Goal: Information Seeking & Learning: Learn about a topic

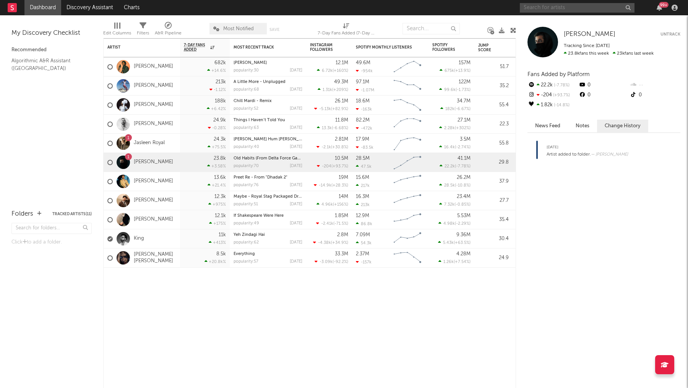
click at [538, 10] on input "text" at bounding box center [577, 8] width 115 height 10
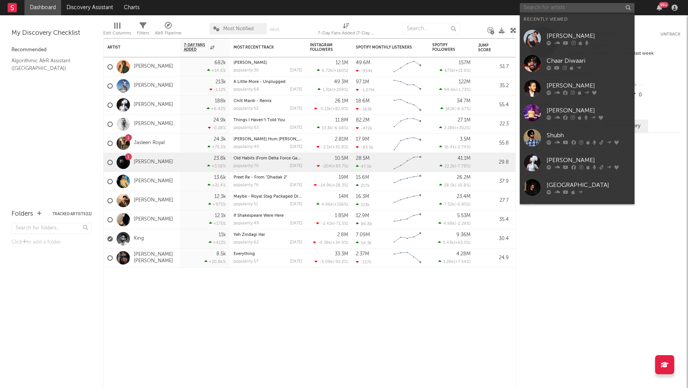
click at [574, 5] on input "text" at bounding box center [577, 8] width 115 height 10
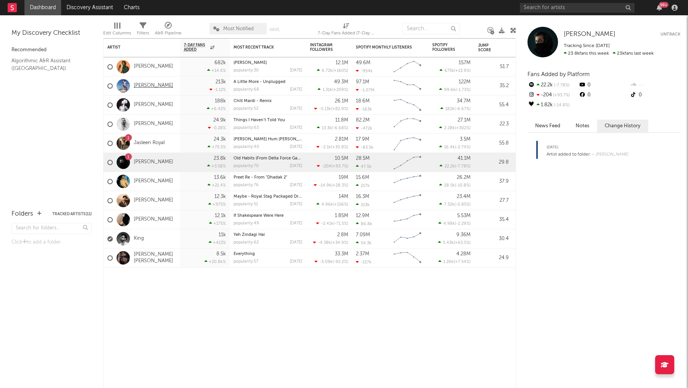
click at [150, 85] on link "[PERSON_NAME]" at bounding box center [153, 86] width 39 height 7
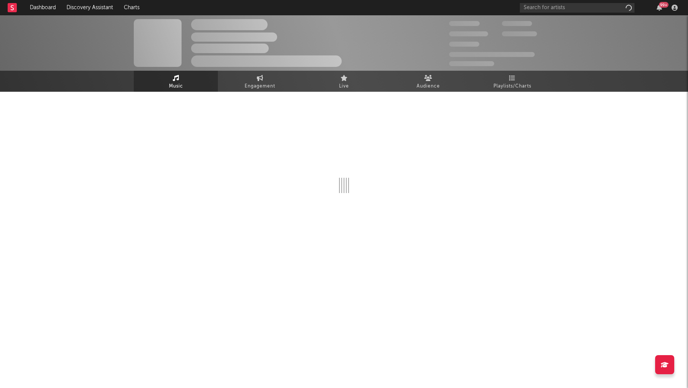
click at [509, 98] on div at bounding box center [344, 167] width 421 height 151
click at [511, 89] on span "Playlists/Charts" at bounding box center [513, 86] width 38 height 9
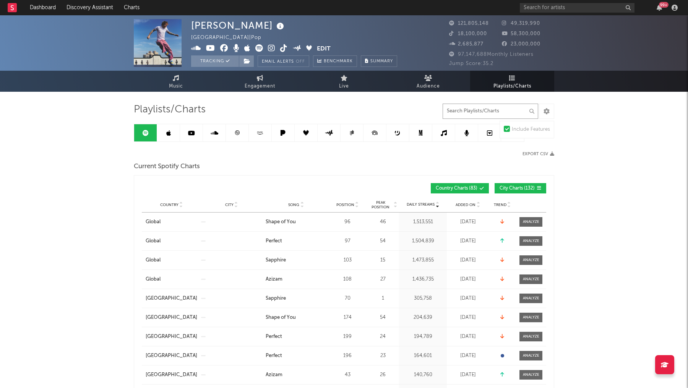
click at [496, 111] on input "text" at bounding box center [491, 111] width 96 height 15
type input "s"
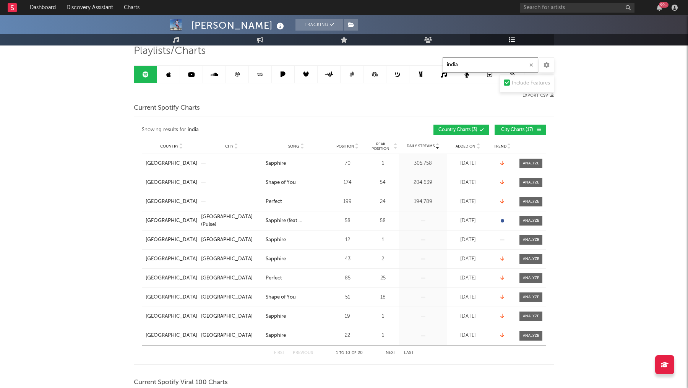
scroll to position [60, 0]
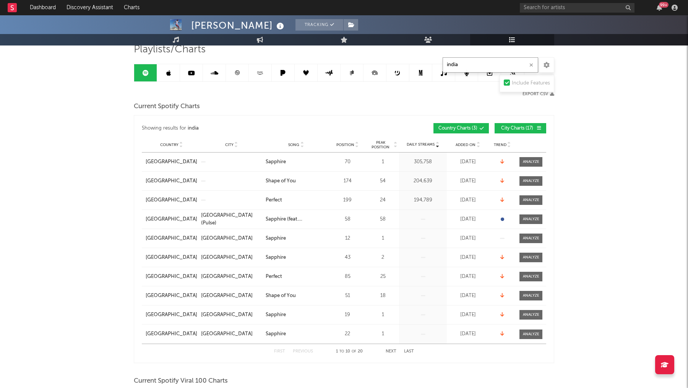
type input "india"
click at [382, 140] on span "Peak Position" at bounding box center [381, 144] width 24 height 9
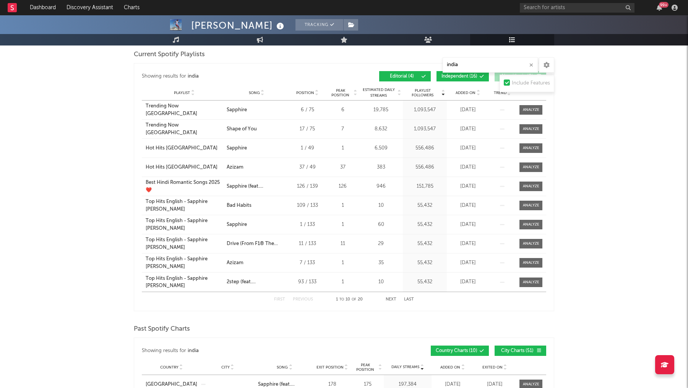
scroll to position [663, 0]
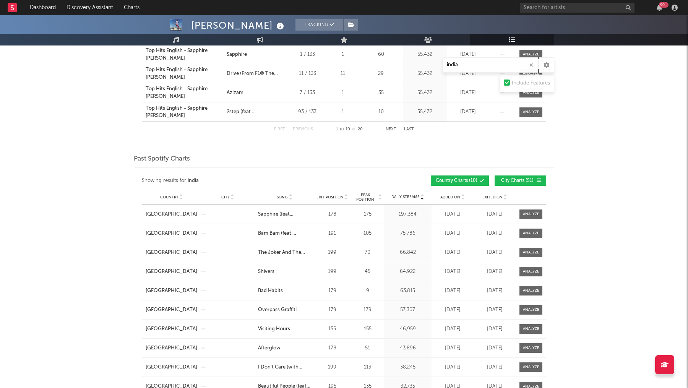
click at [369, 197] on span "Peak Position" at bounding box center [365, 197] width 24 height 9
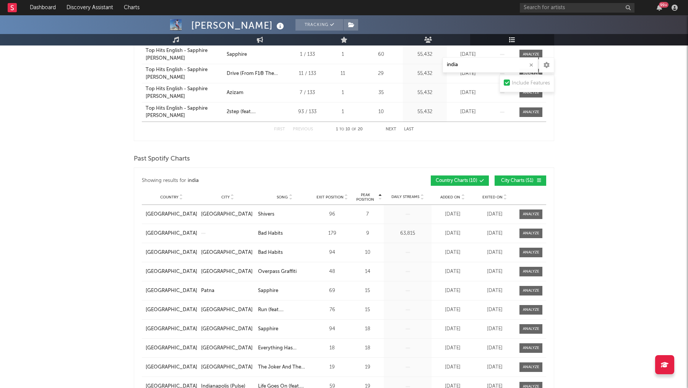
click at [369, 197] on span "Peak Position" at bounding box center [365, 197] width 24 height 9
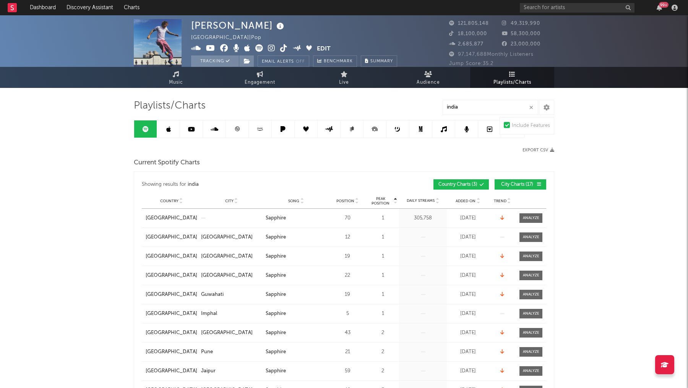
scroll to position [0, 0]
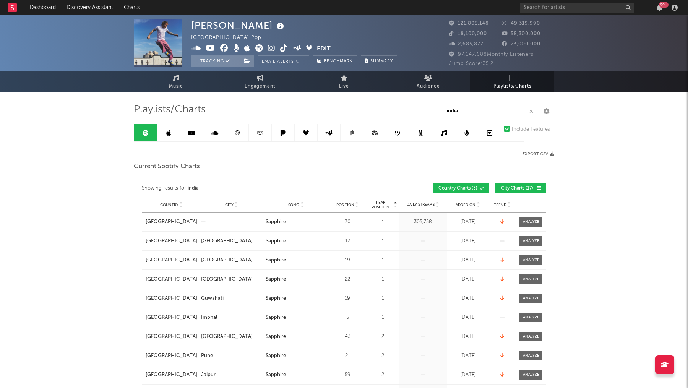
click at [530, 226] on div "Country [GEOGRAPHIC_DATA] City Song Sapphire Position 70 Peak Position 1 Estima…" at bounding box center [344, 222] width 405 height 19
click at [529, 220] on div at bounding box center [531, 222] width 16 height 6
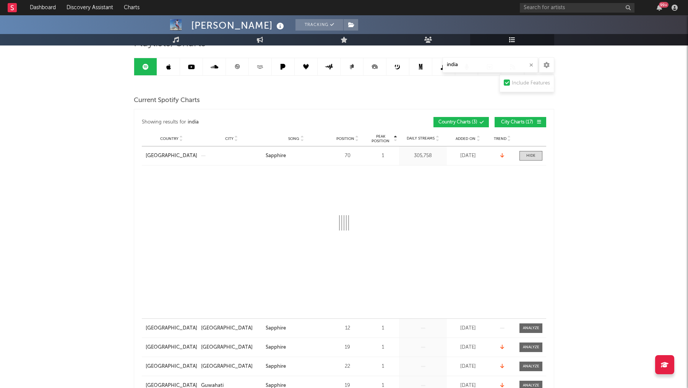
scroll to position [78, 0]
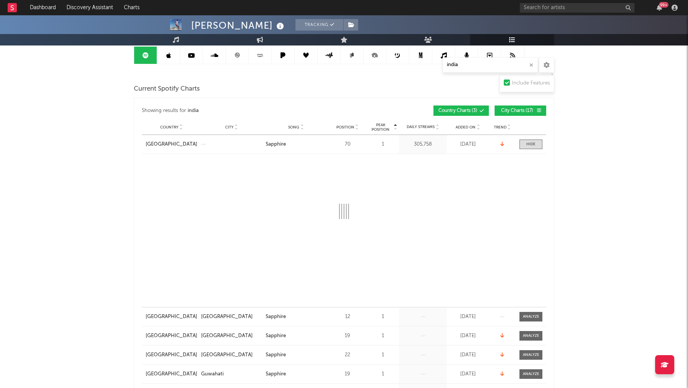
select select "1w"
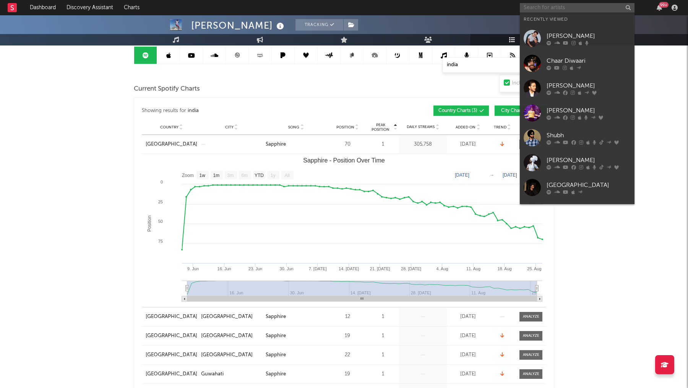
click at [571, 12] on input "text" at bounding box center [577, 8] width 115 height 10
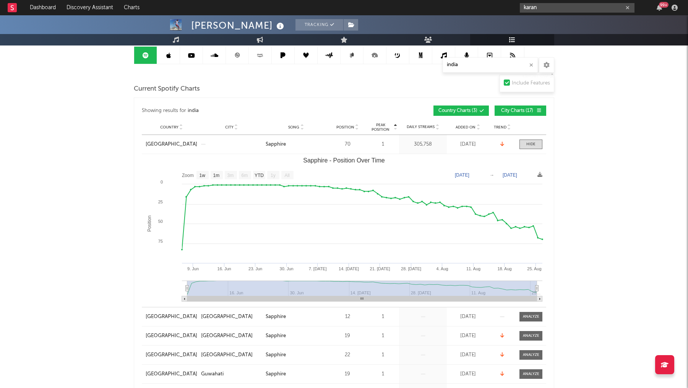
type input "karan"
click at [629, 6] on icon "button" at bounding box center [628, 7] width 4 height 5
click at [618, 6] on input "text" at bounding box center [577, 8] width 115 height 10
type input "d"
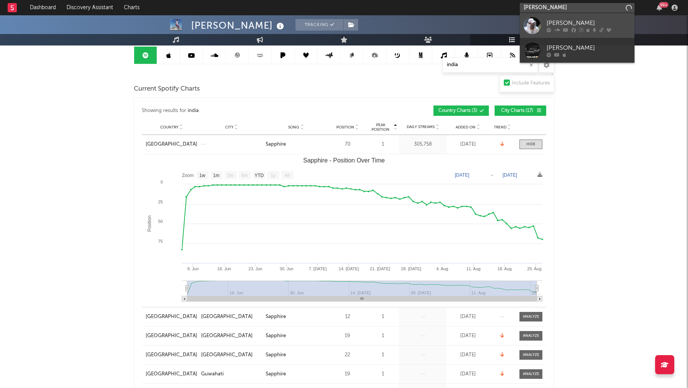
type input "[PERSON_NAME]"
click at [569, 23] on div "[PERSON_NAME]" at bounding box center [589, 22] width 84 height 9
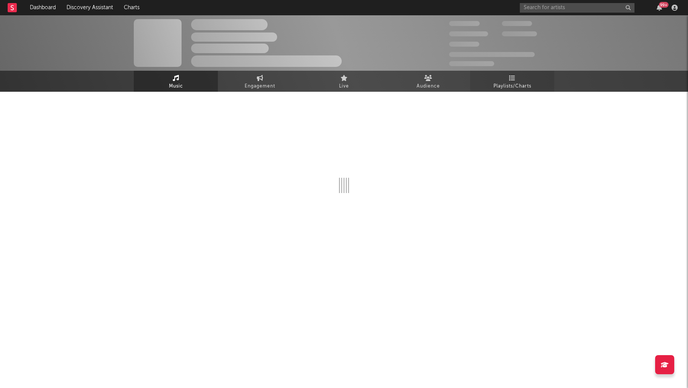
click at [508, 74] on link "Playlists/Charts" at bounding box center [512, 81] width 84 height 21
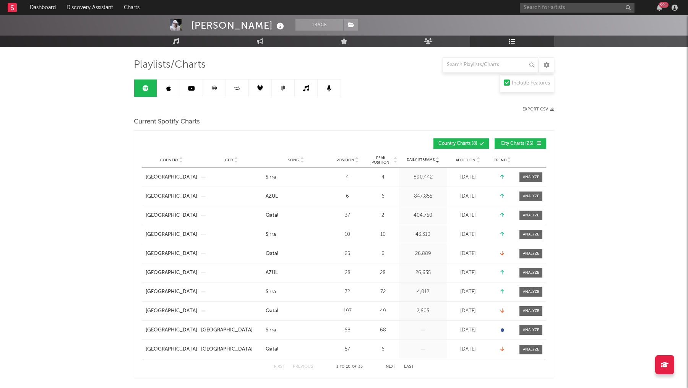
scroll to position [46, 0]
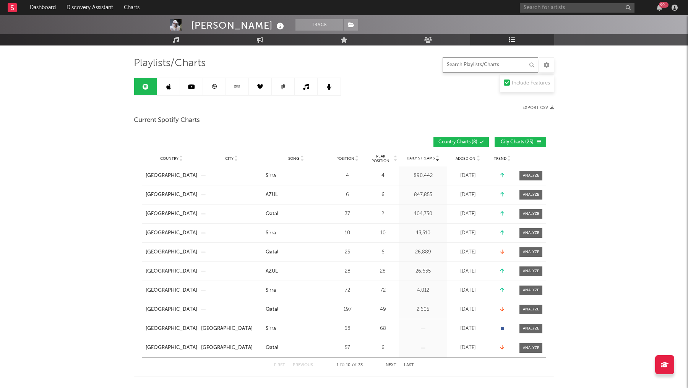
click at [466, 69] on input "text" at bounding box center [491, 64] width 96 height 15
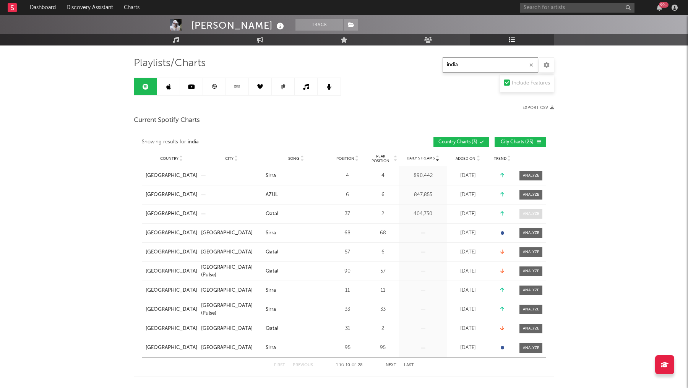
type input "india"
click at [527, 214] on div at bounding box center [531, 214] width 16 height 6
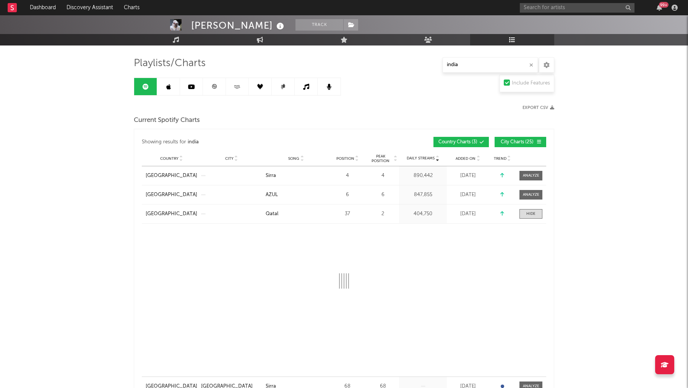
select select "1w"
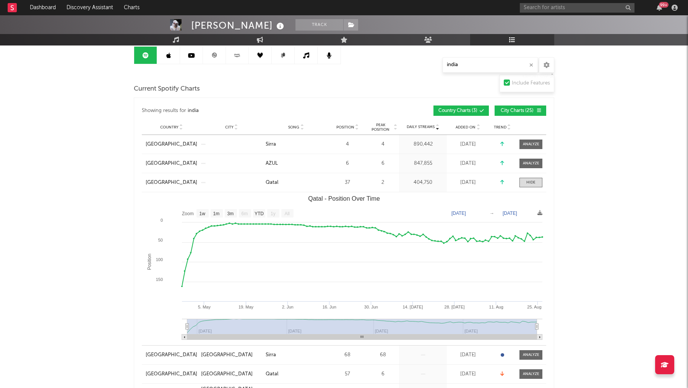
scroll to position [0, 0]
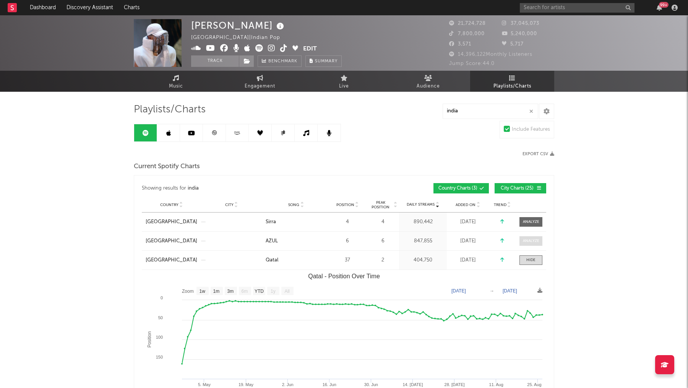
click at [526, 242] on div at bounding box center [531, 241] width 16 height 6
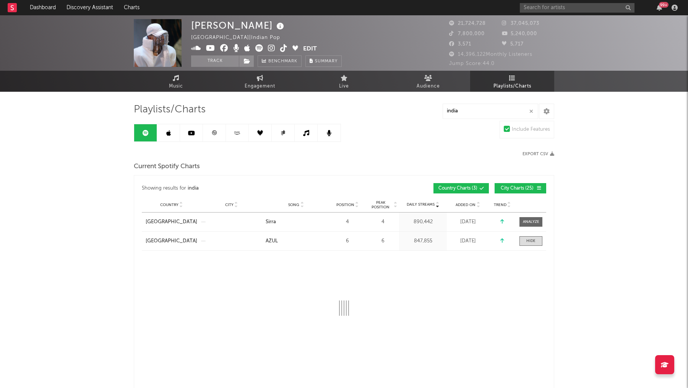
select select "1w"
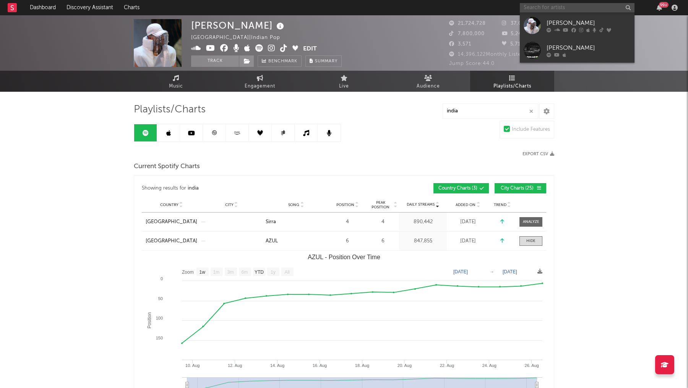
click at [590, 3] on input "text" at bounding box center [577, 8] width 115 height 10
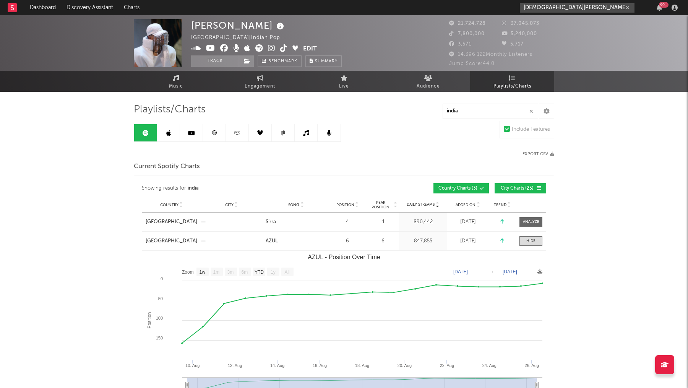
click at [560, 7] on input "[DEMOGRAPHIC_DATA][PERSON_NAME]" at bounding box center [577, 8] width 115 height 10
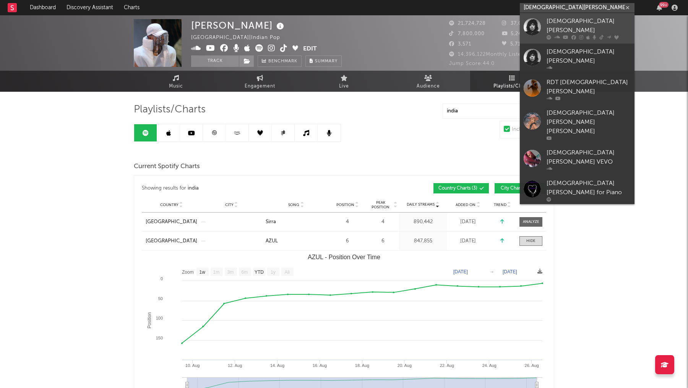
type input "[DEMOGRAPHIC_DATA][PERSON_NAME]"
click at [562, 24] on div "[DEMOGRAPHIC_DATA][PERSON_NAME]" at bounding box center [589, 26] width 84 height 18
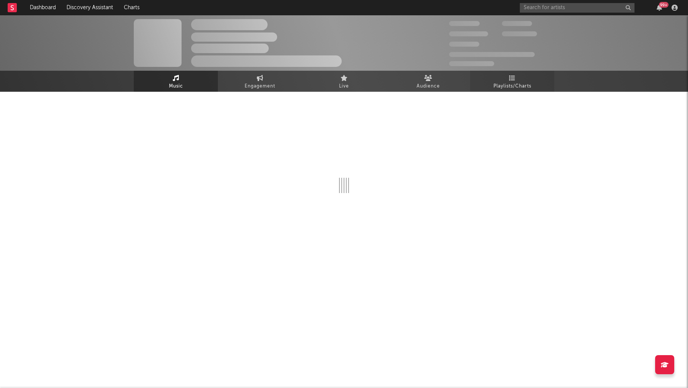
click at [518, 80] on link "Playlists/Charts" at bounding box center [512, 81] width 84 height 21
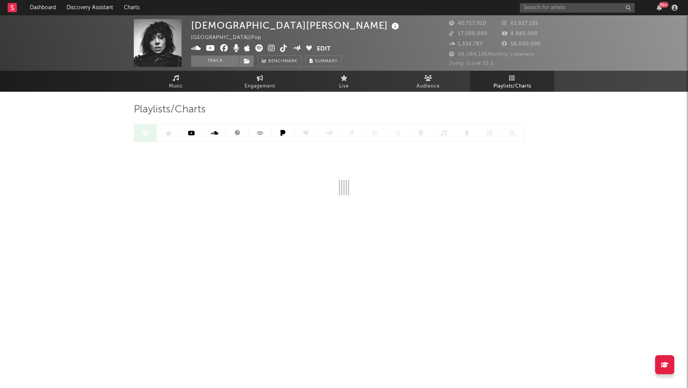
click at [576, 214] on div "[DEMOGRAPHIC_DATA][PERSON_NAME] [GEOGRAPHIC_DATA] | Pop Edit Track Benchmark Su…" at bounding box center [344, 141] width 688 height 253
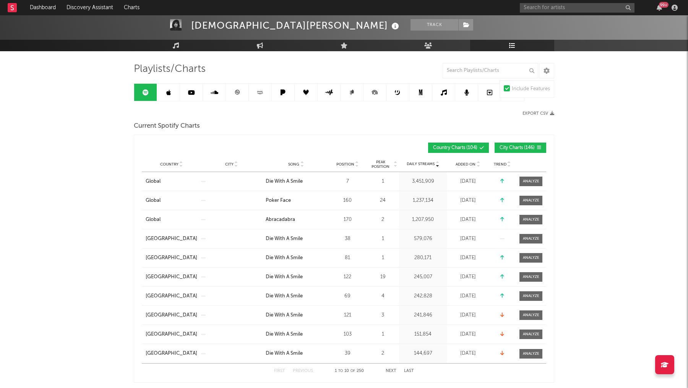
scroll to position [42, 0]
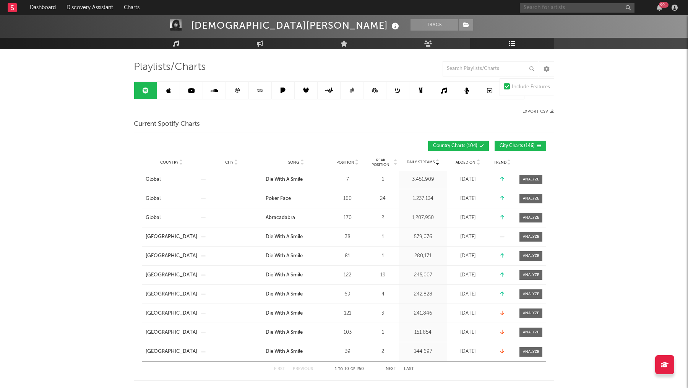
click at [566, 10] on input "text" at bounding box center [577, 8] width 115 height 10
type input "rose"
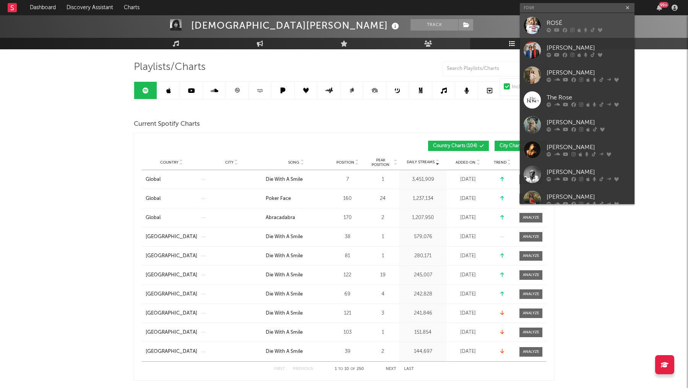
click at [565, 22] on div "ROSÉ" at bounding box center [589, 22] width 84 height 9
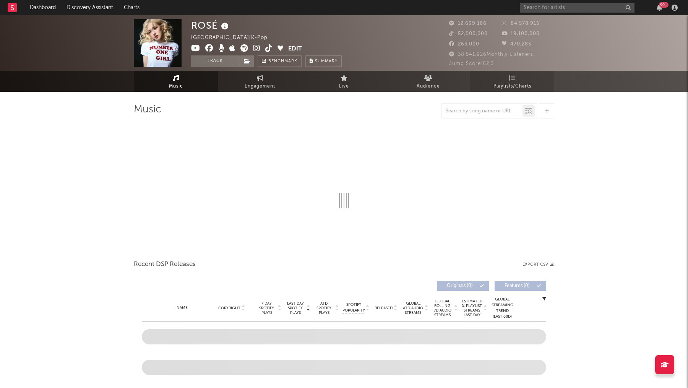
click at [516, 79] on link "Playlists/Charts" at bounding box center [512, 81] width 84 height 21
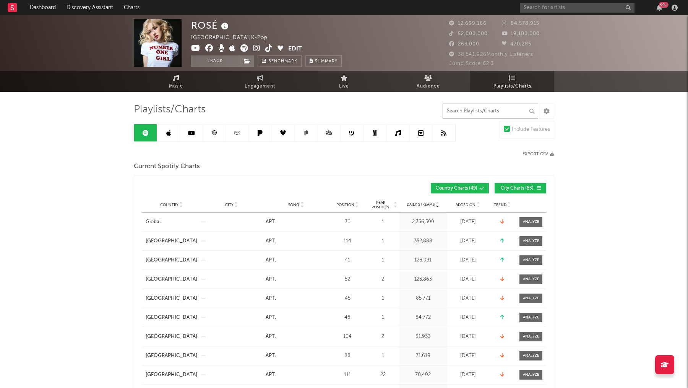
click at [483, 109] on input "text" at bounding box center [491, 111] width 96 height 15
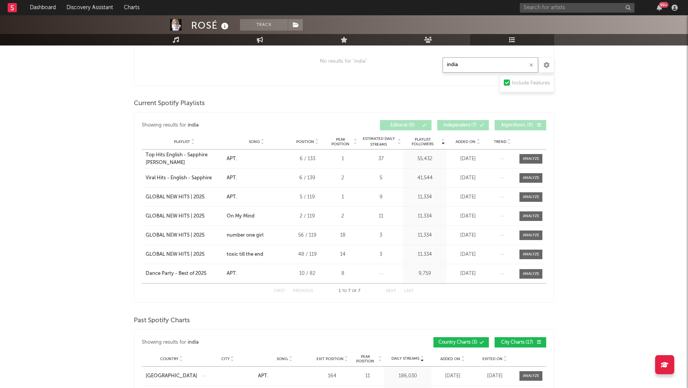
scroll to position [345, 0]
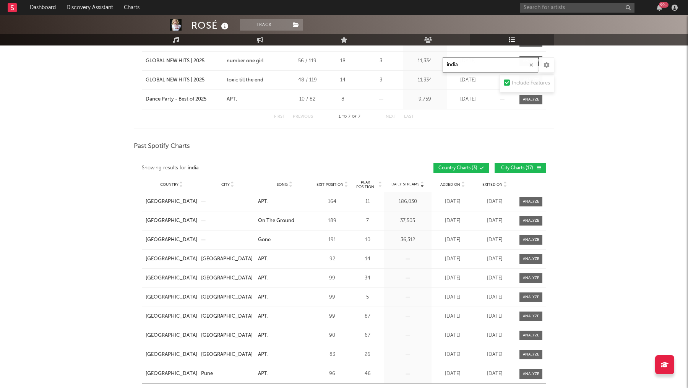
type input "india"
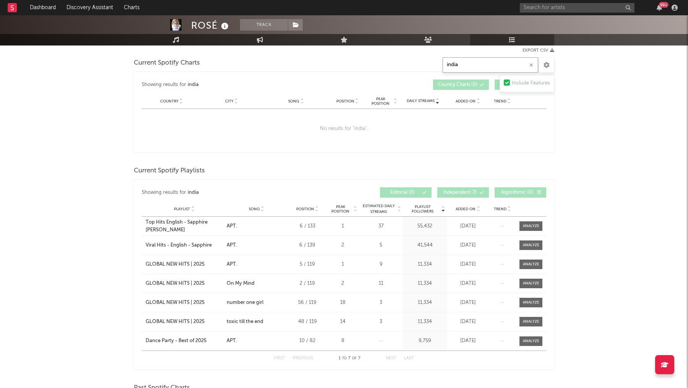
scroll to position [0, 0]
